Goal: Find specific page/section: Find specific page/section

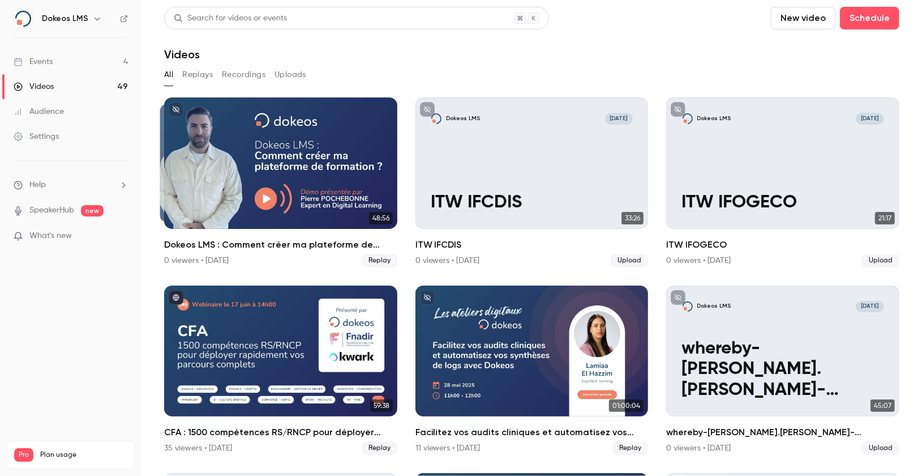
click at [82, 66] on link "Events 4" at bounding box center [71, 61] width 142 height 25
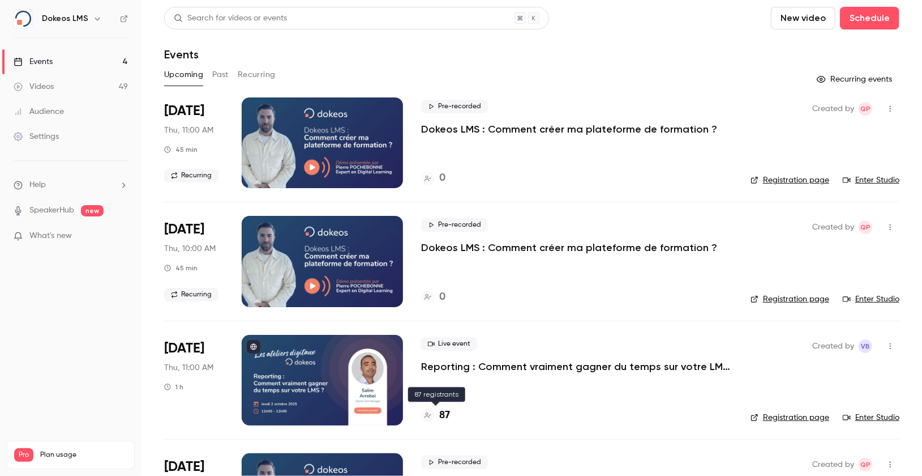
click at [446, 417] on h4 "87" at bounding box center [444, 415] width 11 height 15
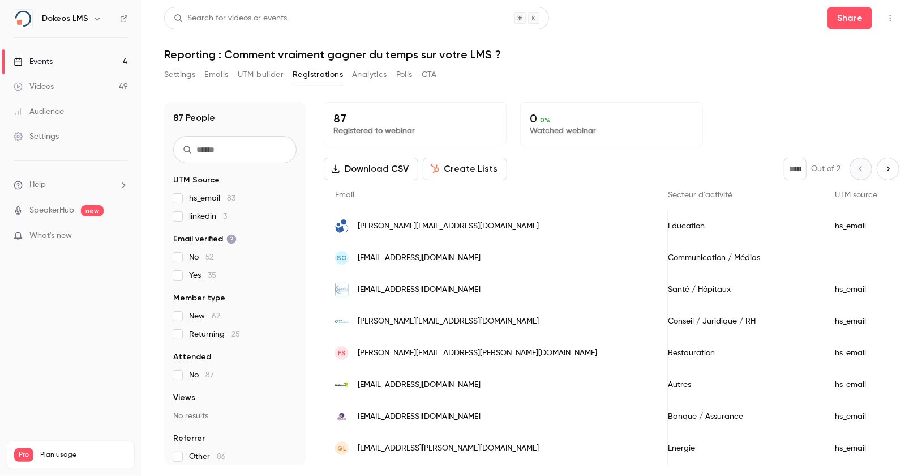
scroll to position [0, 930]
